Goal: Information Seeking & Learning: Understand process/instructions

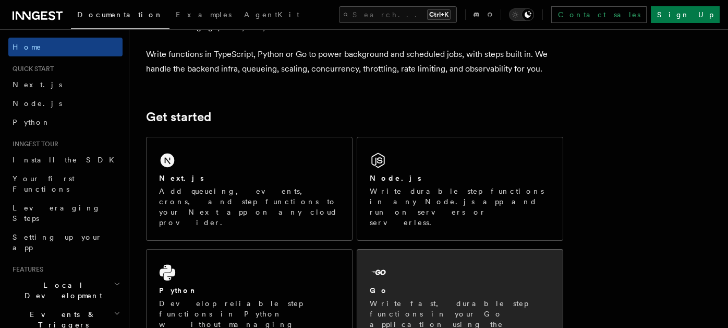
scroll to position [104, 0]
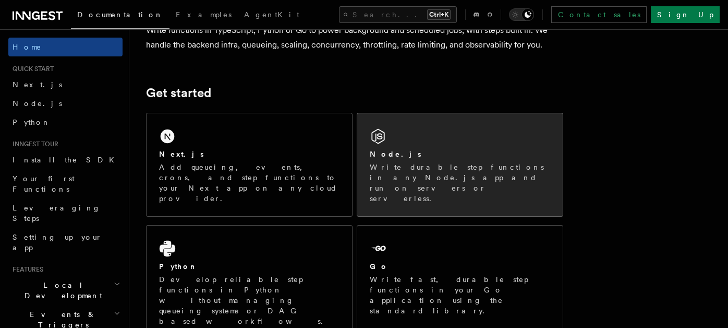
click at [390, 159] on div "Node.js Write durable step functions in any Node.js app and run on servers or s…" at bounding box center [460, 176] width 180 height 55
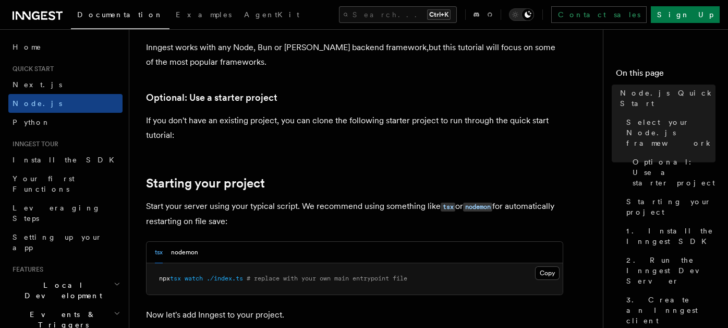
scroll to position [365, 0]
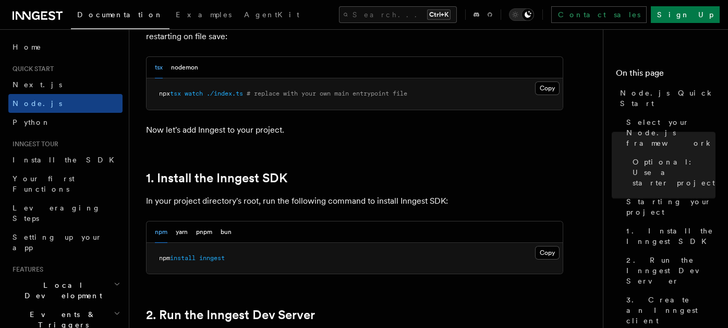
scroll to position [574, 0]
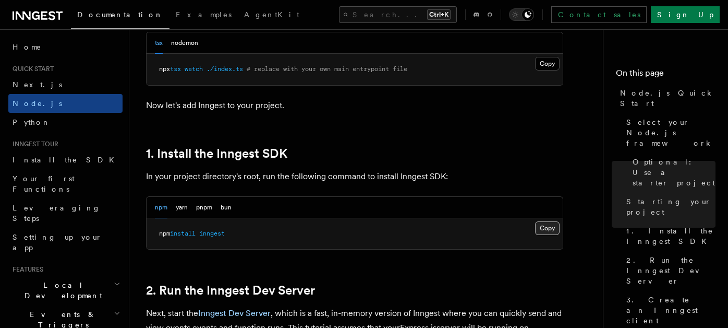
click at [544, 228] on button "Copy Copied" at bounding box center [547, 228] width 25 height 14
click at [331, 17] on div "Search... Ctrl+K Contact sales Sign Up" at bounding box center [525, 14] width 389 height 17
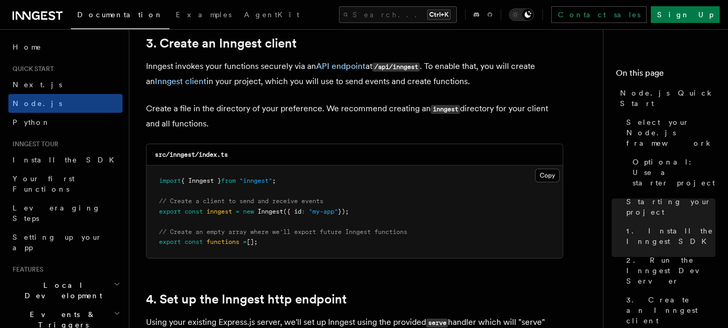
scroll to position [1356, 0]
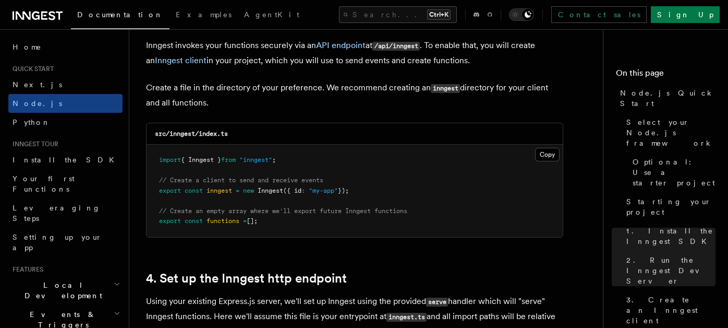
drag, startPoint x: 201, startPoint y: 245, endPoint x: 274, endPoint y: 226, distance: 75.4
click at [547, 150] on button "Copy Copied" at bounding box center [547, 155] width 25 height 14
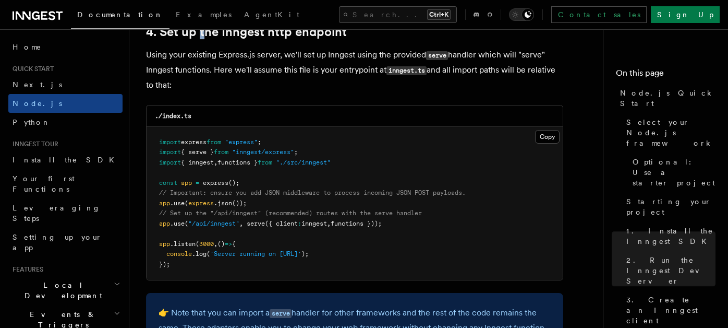
scroll to position [1617, 0]
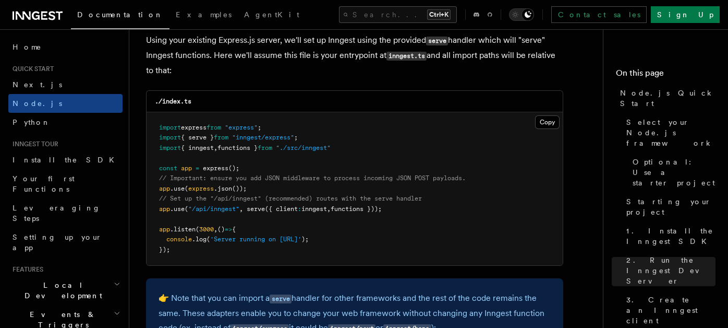
drag, startPoint x: 156, startPoint y: 209, endPoint x: 402, endPoint y: 213, distance: 245.7
click at [402, 213] on pre "import express from "express" ; import { serve } from "inngest/express" ; impor…" at bounding box center [355, 188] width 416 height 153
click at [405, 227] on pre "import express from "express" ; import { serve } from "inngest/express" ; impor…" at bounding box center [355, 188] width 416 height 153
drag, startPoint x: 167, startPoint y: 197, endPoint x: 397, endPoint y: 211, distance: 229.9
click at [397, 211] on pre "import express from "express" ; import { serve } from "inngest/express" ; impor…" at bounding box center [355, 188] width 416 height 153
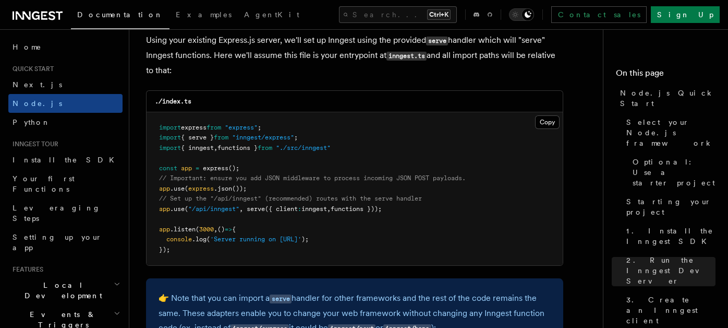
copy code "// Set up the "/api/inngest" (recommended) routes with the serve handler app .u…"
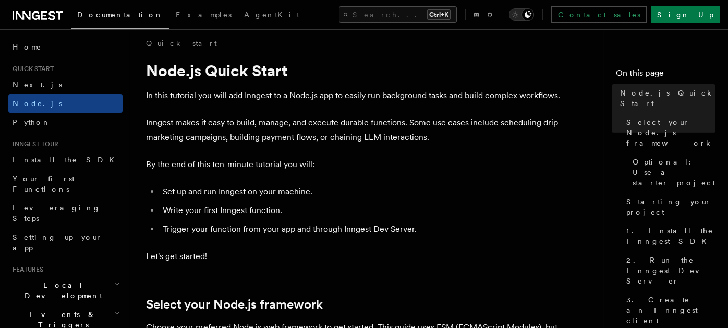
scroll to position [0, 0]
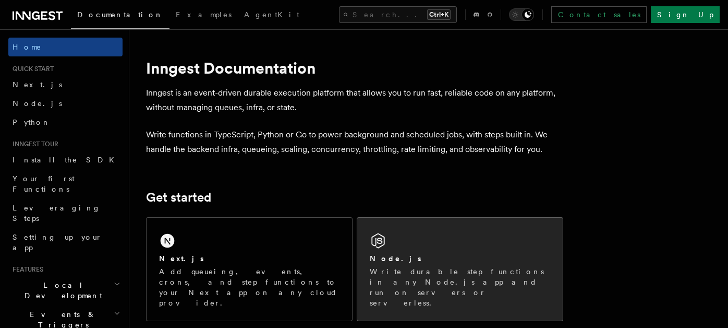
click at [395, 255] on h2 "Node.js" at bounding box center [396, 258] width 52 height 10
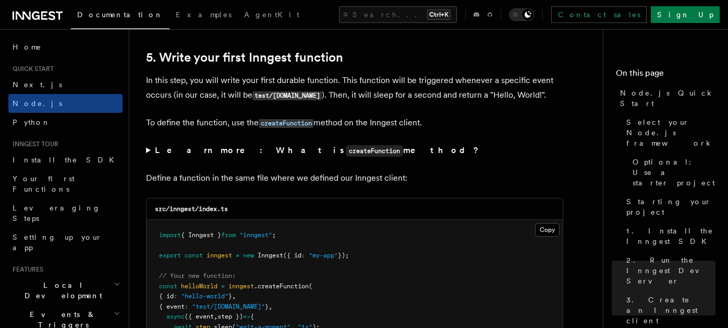
scroll to position [2034, 0]
